Goal: Complete application form

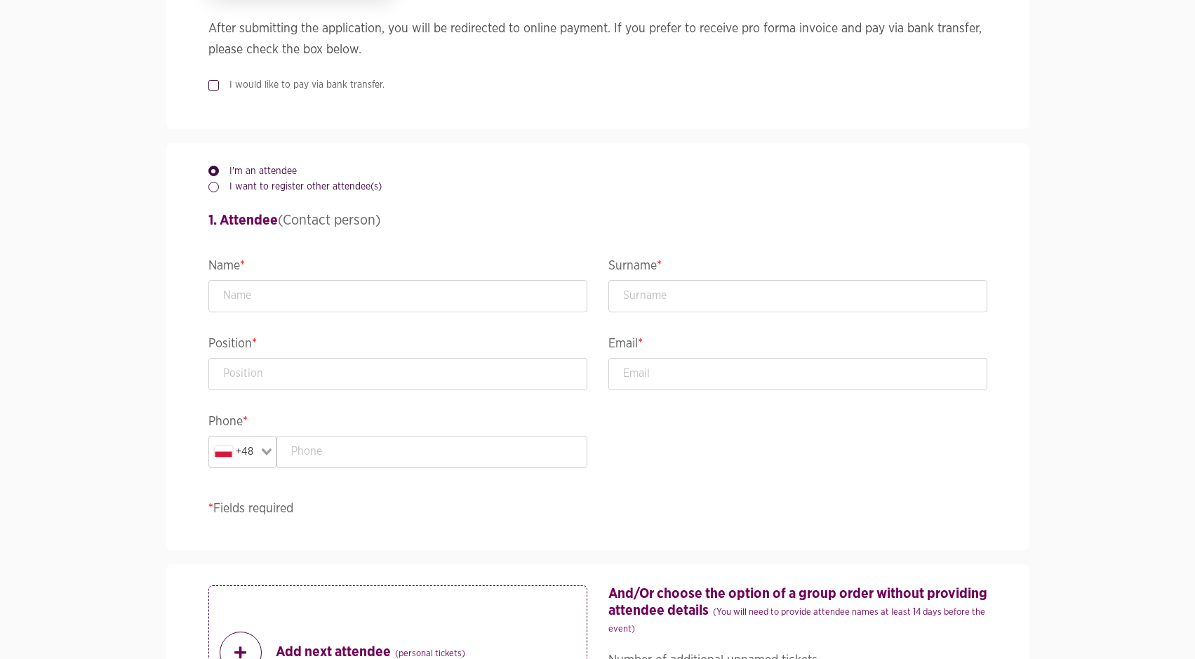
scroll to position [1112, 0]
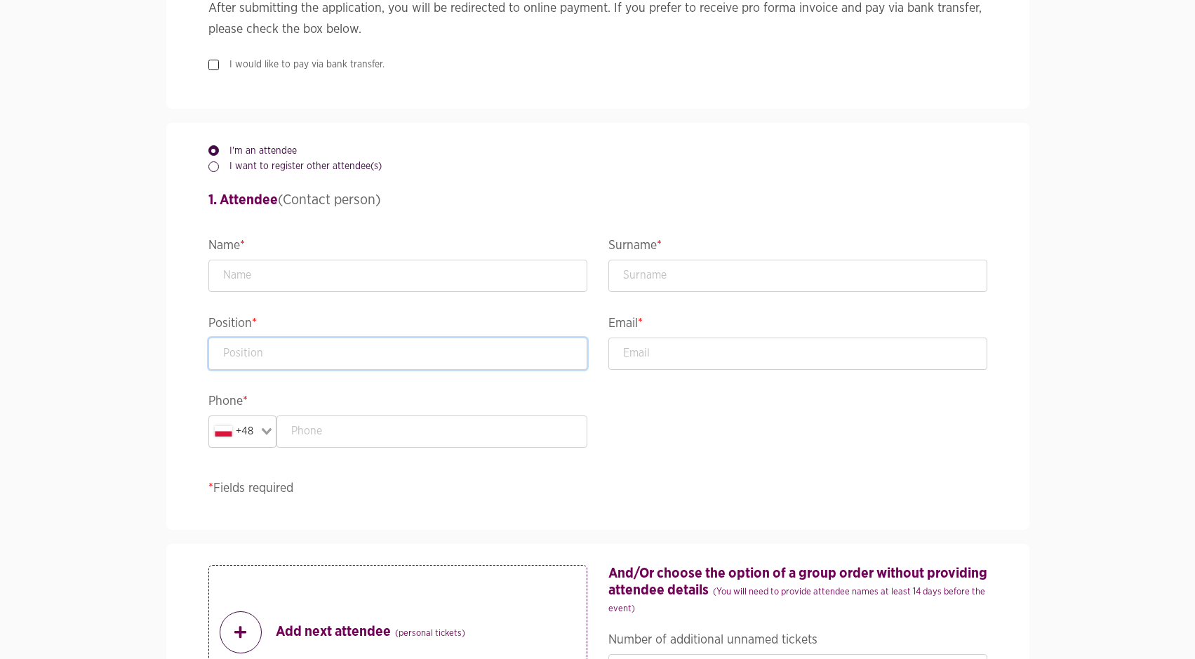
click at [356, 346] on input "text" at bounding box center [397, 354] width 379 height 32
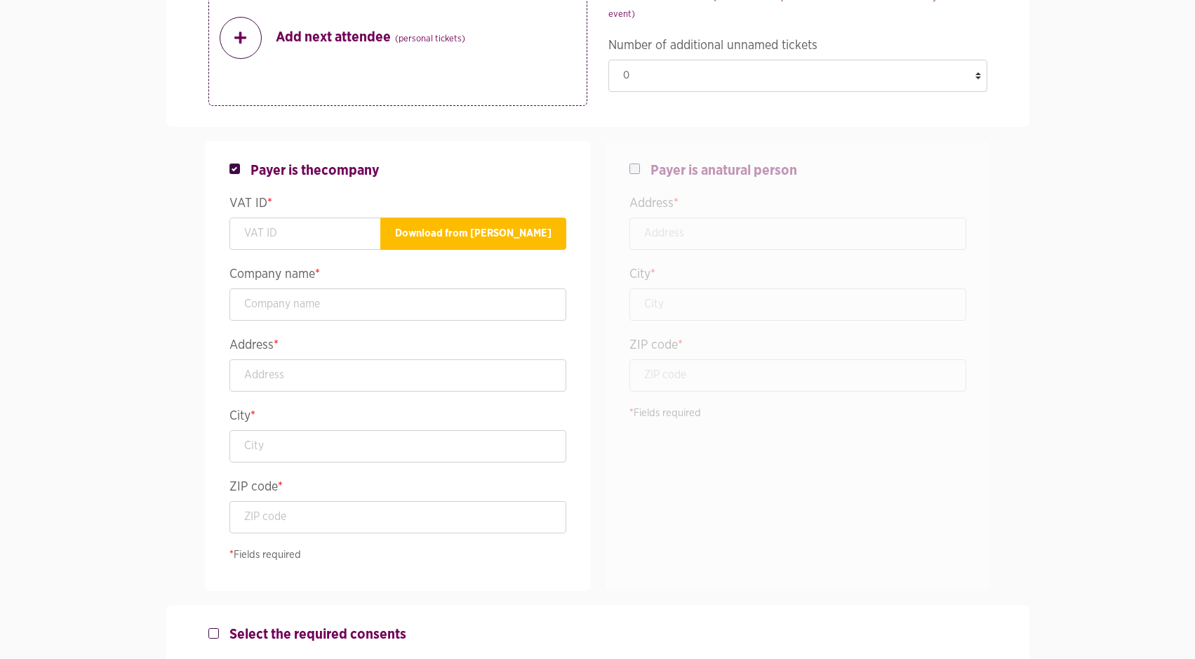
scroll to position [1712, 0]
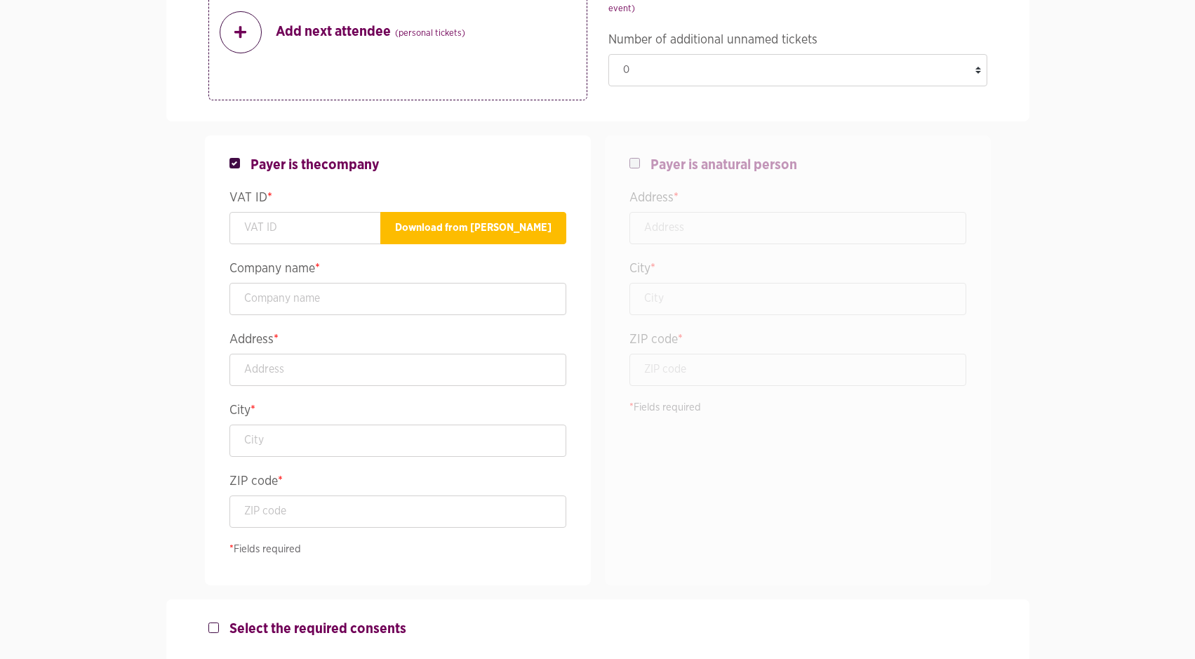
click at [240, 156] on label at bounding box center [245, 156] width 11 height 0
click at [299, 161] on span "Payer is the company" at bounding box center [315, 164] width 129 height 17
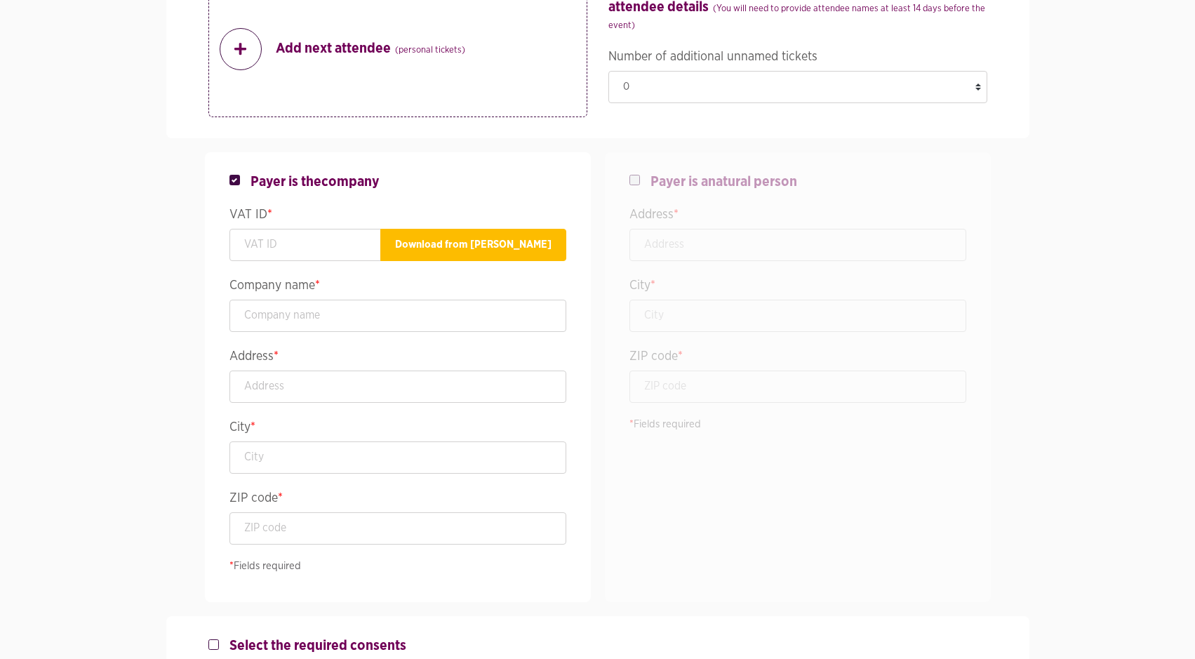
scroll to position [1691, 0]
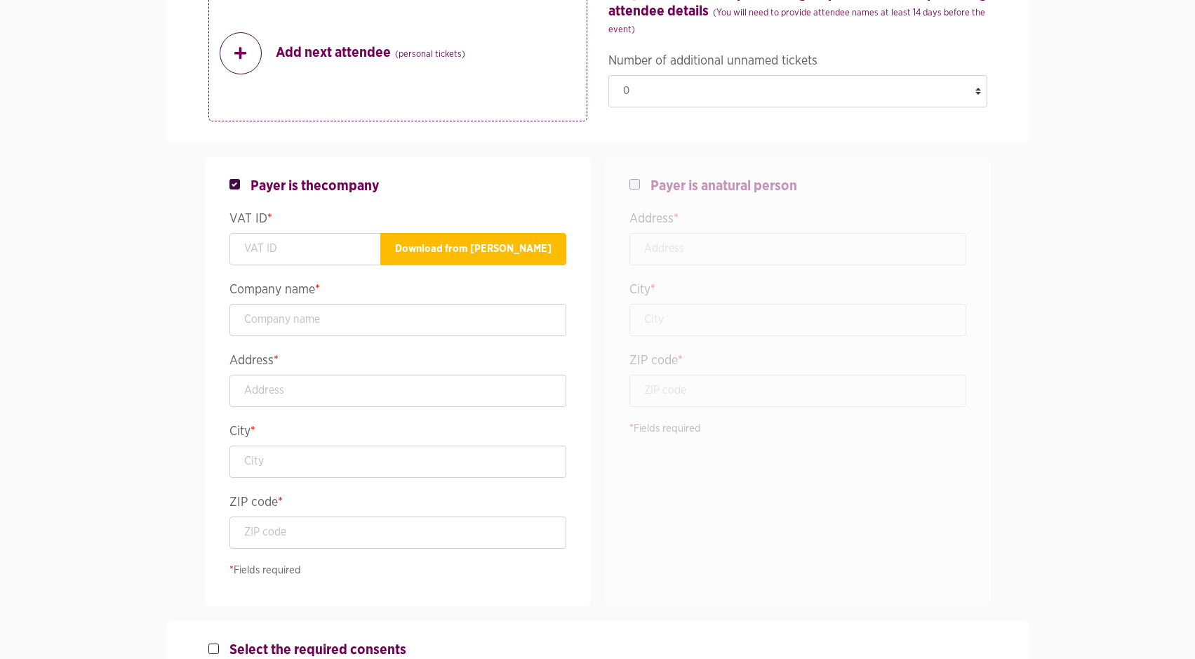
click at [240, 178] on label at bounding box center [245, 178] width 11 height 0
click at [640, 178] on label at bounding box center [645, 178] width 11 height 0
checkbox input "false"
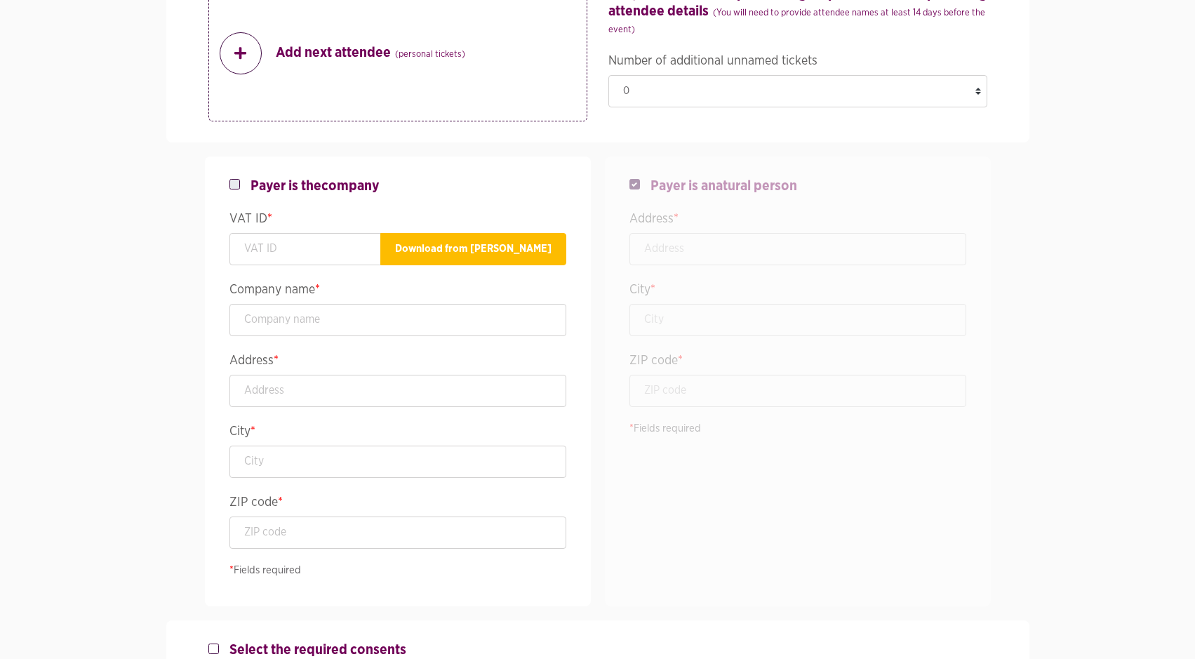
checkbox input "true"
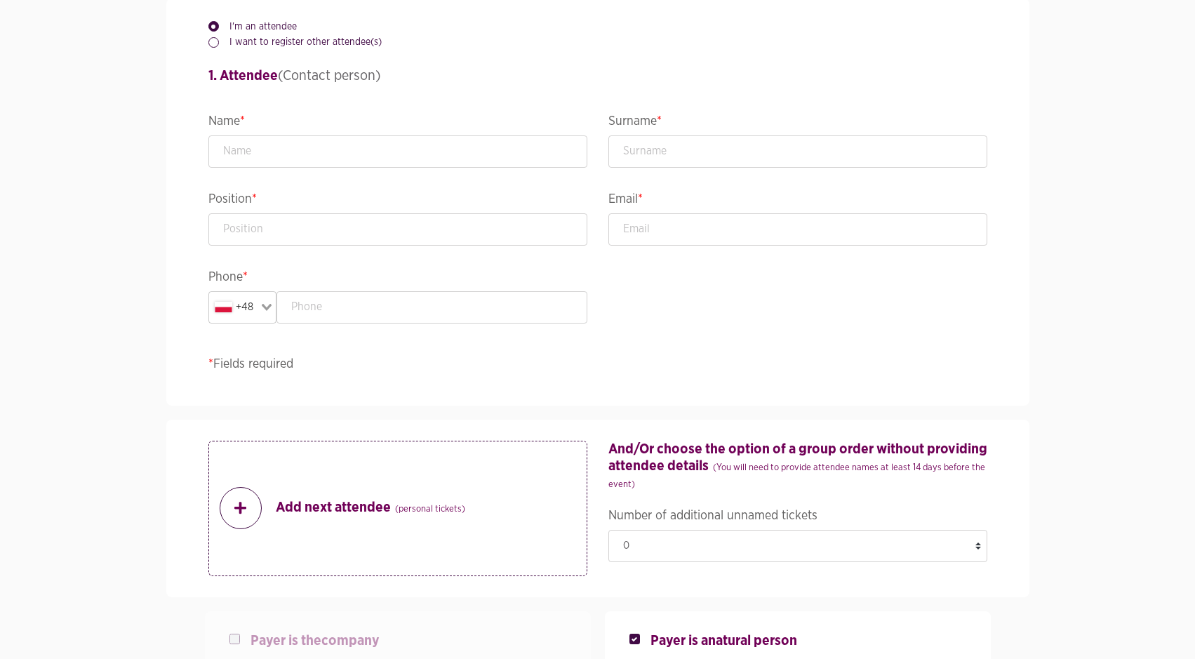
scroll to position [1331, 0]
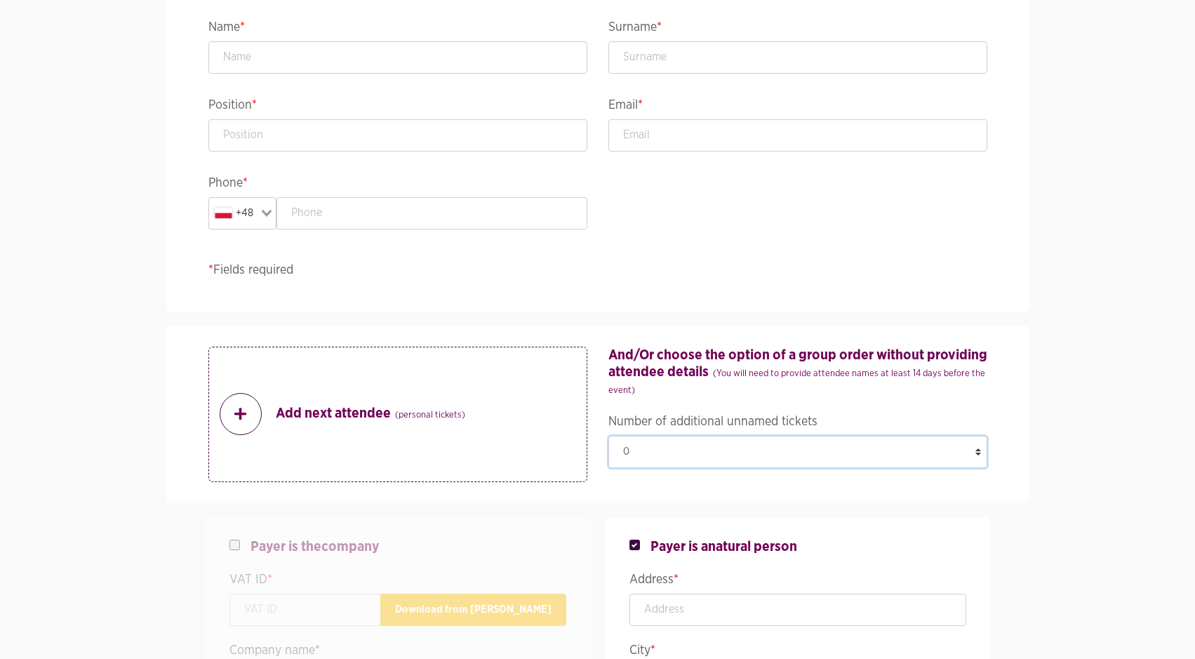
click at [979, 451] on select "0 1 2 3 4 5 6 7 8 9 10 11 12 13 14 15 16 17 18 19 20 21 22 23 24 25 26 27 28 29…" at bounding box center [797, 452] width 379 height 32
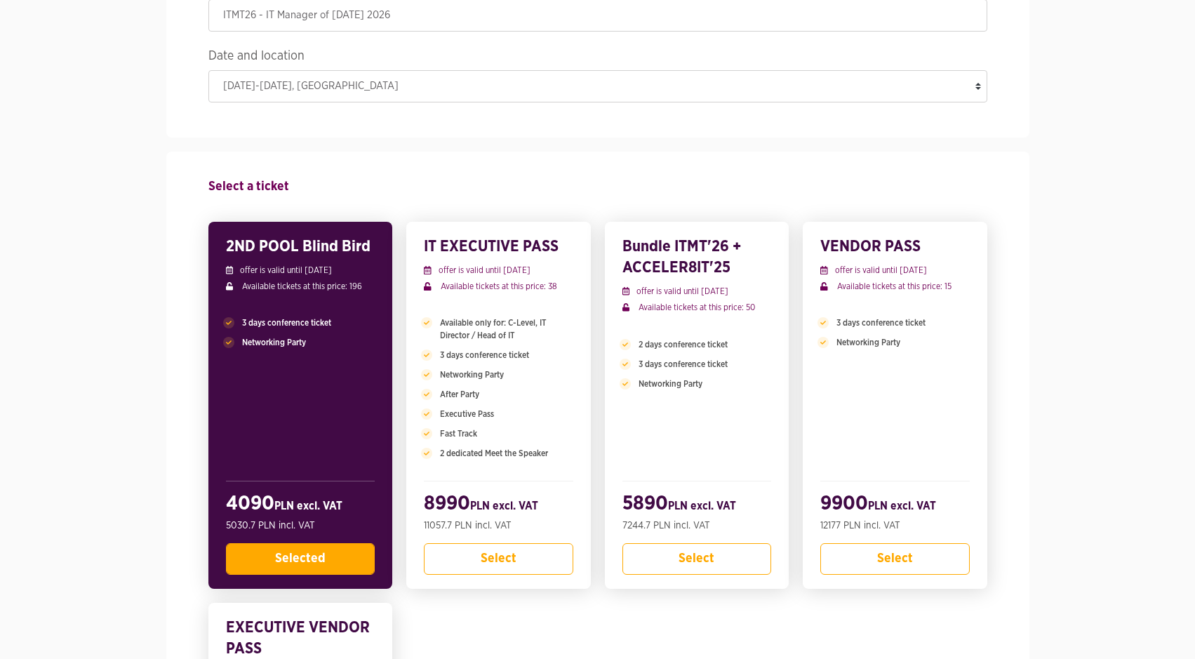
scroll to position [0, 0]
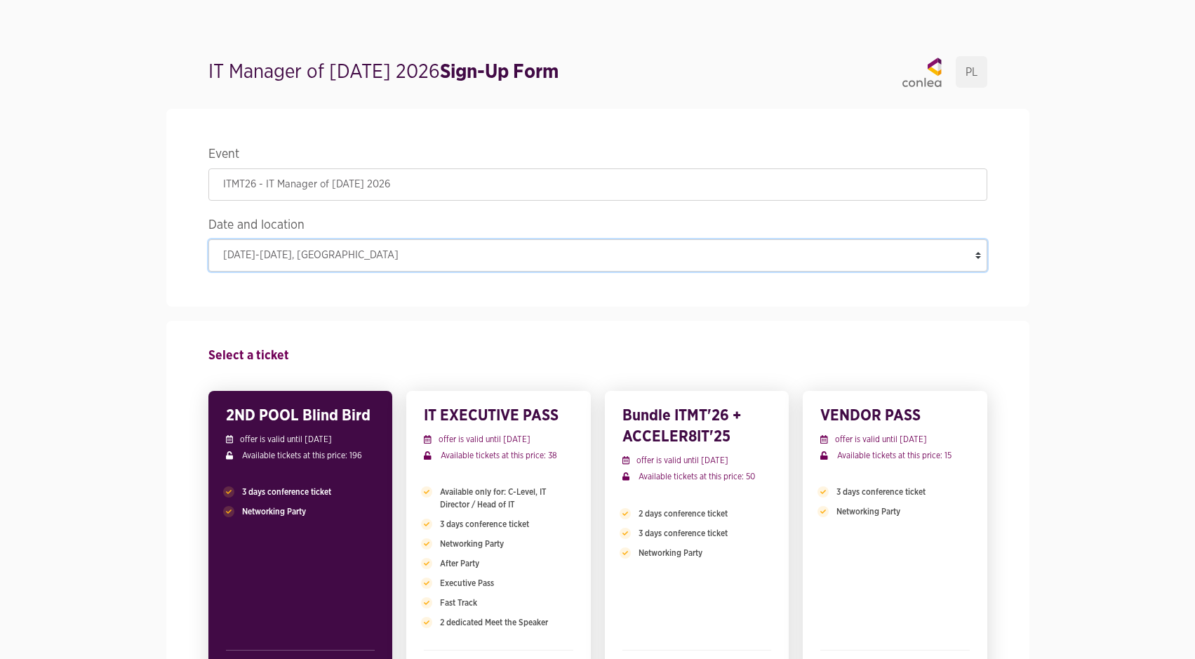
click at [667, 256] on select "[DATE]-[DATE] , [GEOGRAPHIC_DATA]" at bounding box center [597, 255] width 779 height 32
click at [208, 239] on select "[DATE]-[DATE] , [GEOGRAPHIC_DATA]" at bounding box center [597, 255] width 779 height 32
